Goal: Task Accomplishment & Management: Use online tool/utility

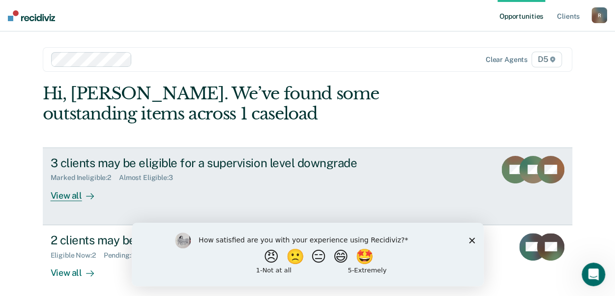
click at [56, 192] on div "View all" at bounding box center [78, 191] width 55 height 19
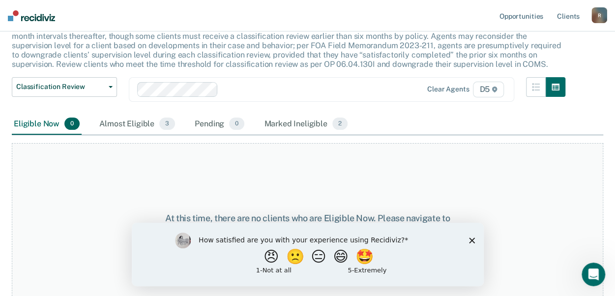
scroll to position [80, 0]
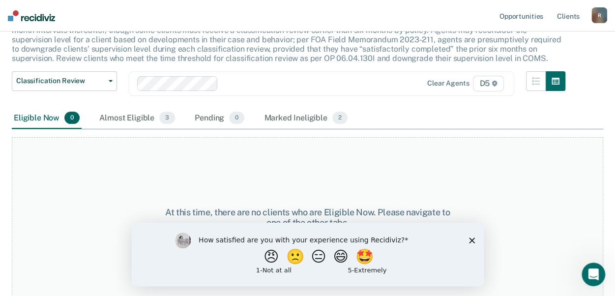
click at [471, 240] on polygon "Close survey" at bounding box center [471, 240] width 6 height 6
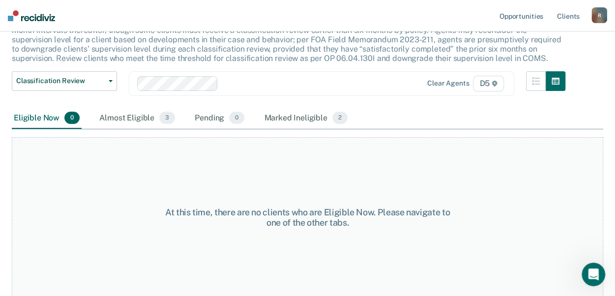
click at [42, 118] on div "Eligible Now 0" at bounding box center [47, 119] width 70 height 22
click at [106, 81] on span "button" at bounding box center [109, 81] width 8 height 2
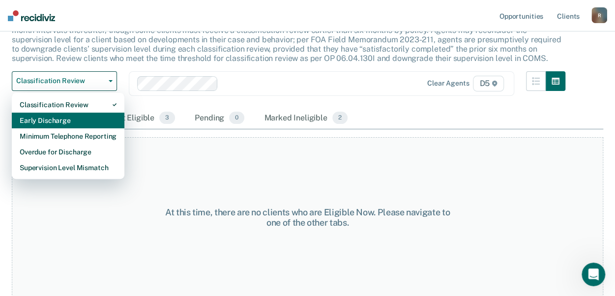
click at [67, 116] on div "Early Discharge" at bounding box center [68, 121] width 97 height 16
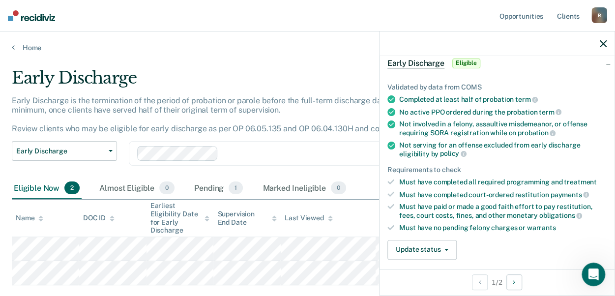
scroll to position [98, 0]
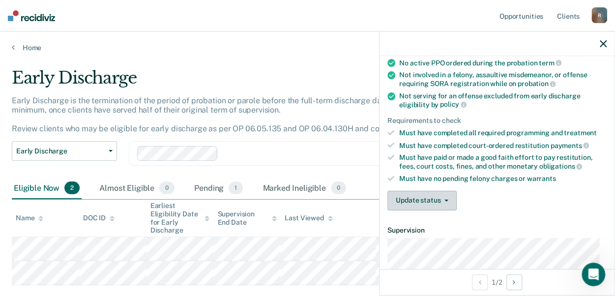
click at [431, 196] on button "Update status" at bounding box center [421, 201] width 69 height 20
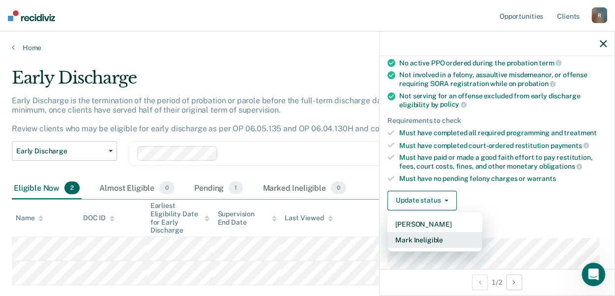
click at [426, 232] on button "Mark Ineligible" at bounding box center [434, 240] width 95 height 16
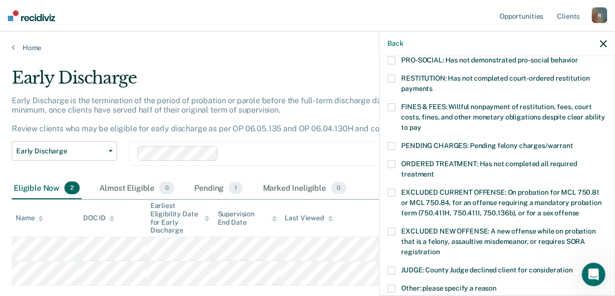
scroll to position [295, 0]
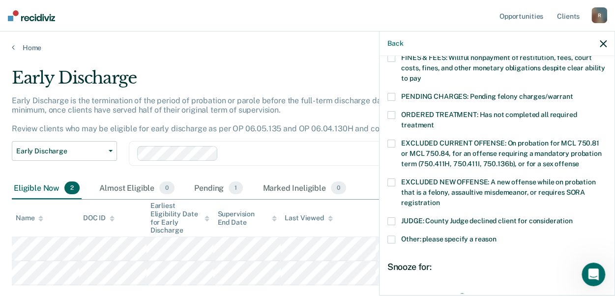
click at [392, 235] on span at bounding box center [391, 239] width 8 height 8
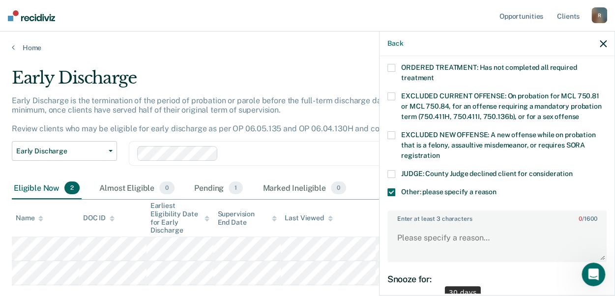
scroll to position [393, 0]
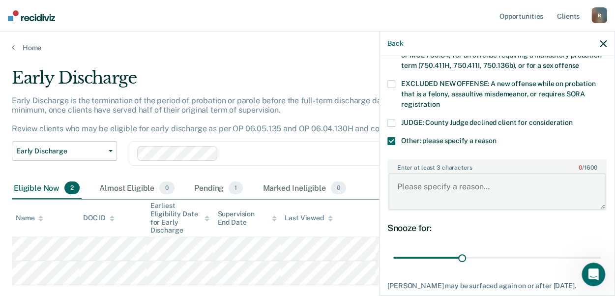
click at [435, 174] on textarea "Enter at least 3 characters 0 / 1600" at bounding box center [496, 191] width 217 height 36
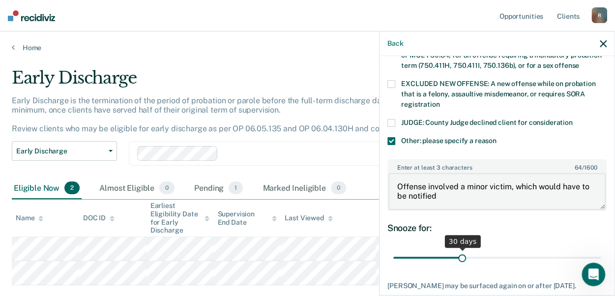
scroll to position [448, 0]
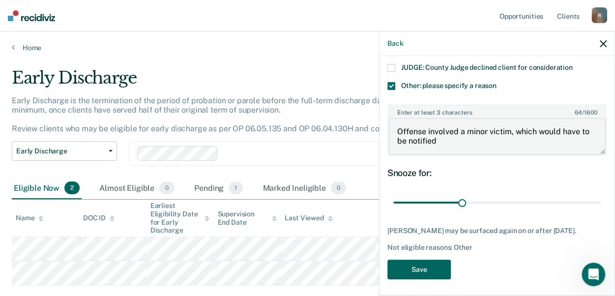
type textarea "Offense involved a minor victim, which would have to be notified"
click at [430, 267] on button "Save" at bounding box center [418, 269] width 63 height 20
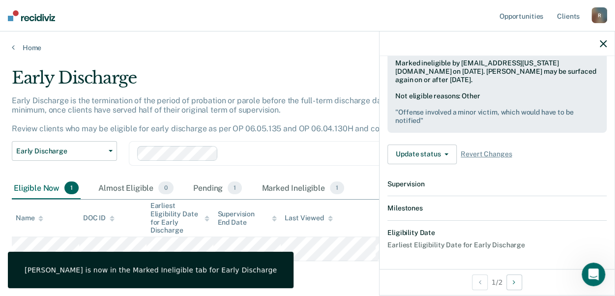
scroll to position [349, 0]
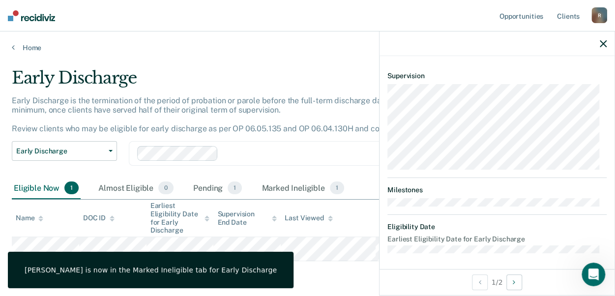
click at [341, 280] on div "Early Discharge Early Discharge is the termination of the period of probation o…" at bounding box center [307, 179] width 591 height 222
click at [599, 45] on div at bounding box center [496, 43] width 235 height 25
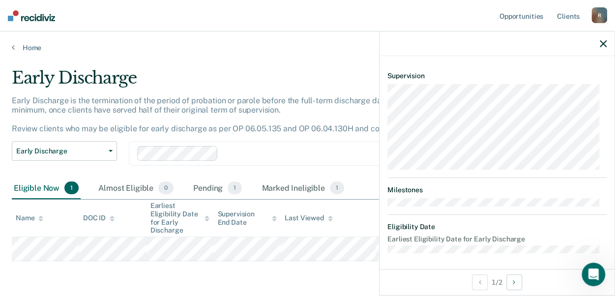
click at [604, 47] on icon "button" at bounding box center [603, 43] width 7 height 7
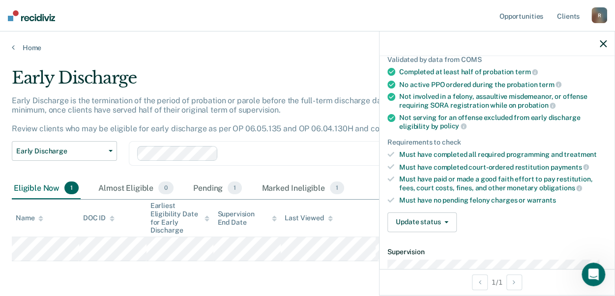
scroll to position [98, 0]
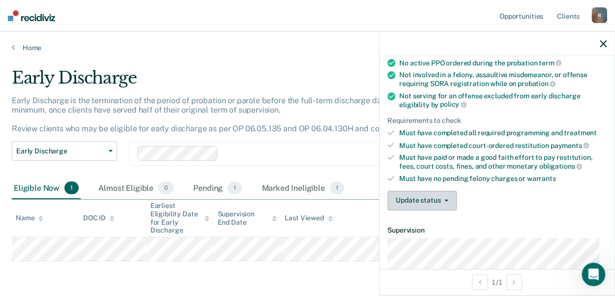
click at [425, 197] on button "Update status" at bounding box center [421, 201] width 69 height 20
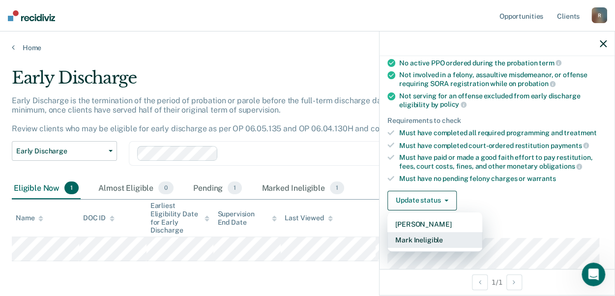
click at [441, 238] on button "Mark Ineligible" at bounding box center [434, 240] width 95 height 16
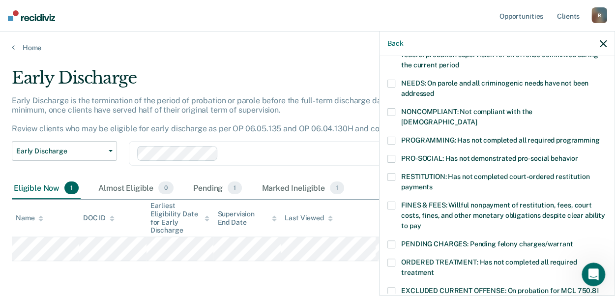
scroll to position [197, 0]
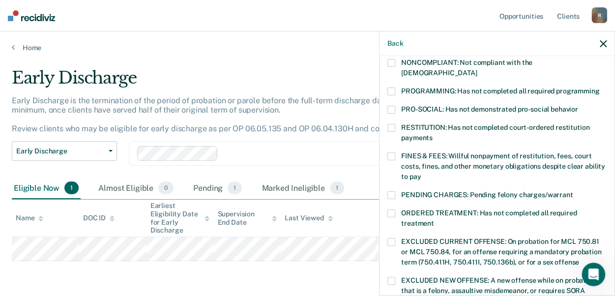
click at [392, 152] on span at bounding box center [391, 156] width 8 height 8
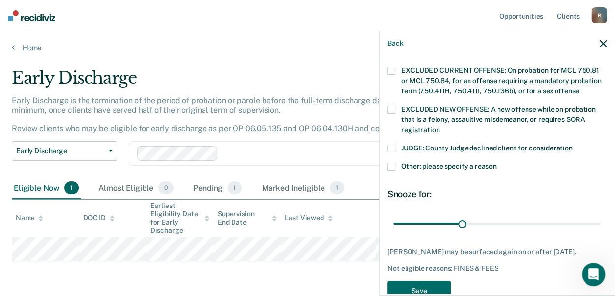
scroll to position [380, 0]
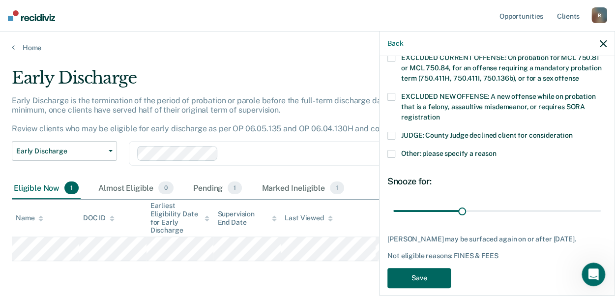
click at [424, 268] on button "Save" at bounding box center [418, 278] width 63 height 20
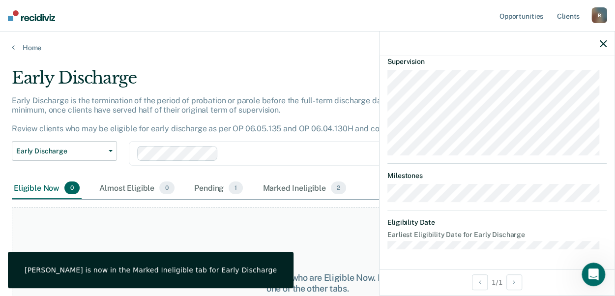
scroll to position [335, 0]
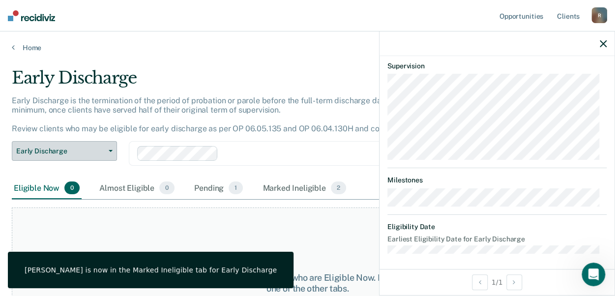
click at [56, 149] on span "Early Discharge" at bounding box center [60, 151] width 88 height 8
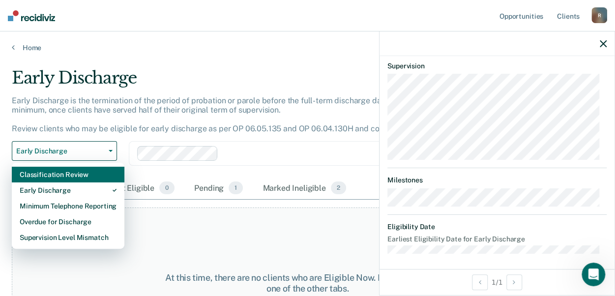
click at [60, 172] on div "Classification Review" at bounding box center [68, 175] width 97 height 16
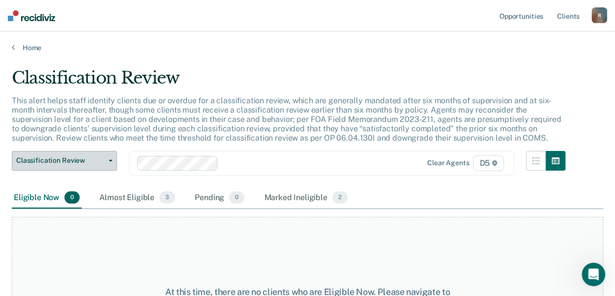
scroll to position [80, 0]
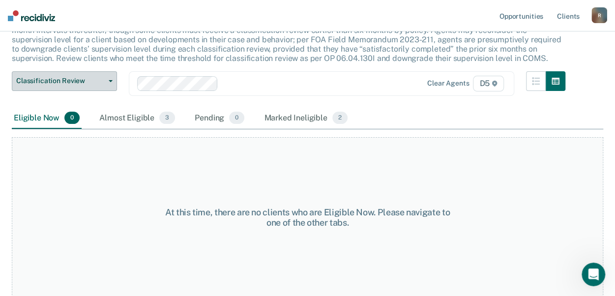
click at [91, 78] on span "Classification Review" at bounding box center [60, 81] width 88 height 8
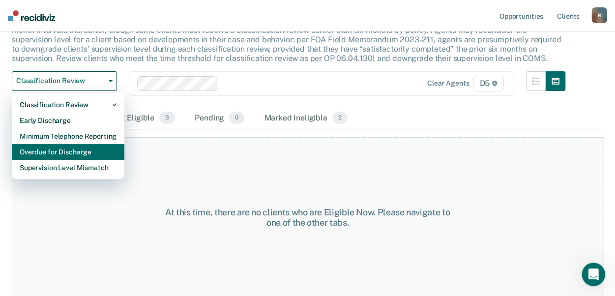
click at [83, 149] on div "Overdue for Discharge" at bounding box center [68, 152] width 97 height 16
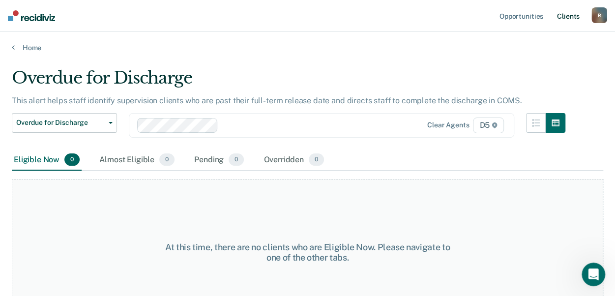
click at [573, 17] on link "Client s" at bounding box center [568, 15] width 27 height 31
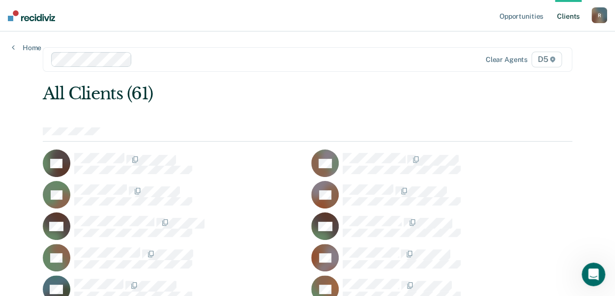
click at [594, 16] on div "R" at bounding box center [599, 15] width 16 height 16
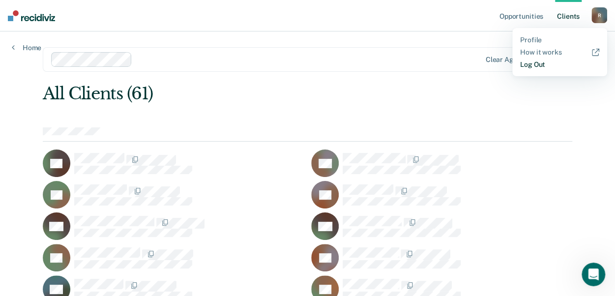
click at [533, 68] on link "Log Out" at bounding box center [559, 64] width 79 height 8
